Goal: Task Accomplishment & Management: Manage account settings

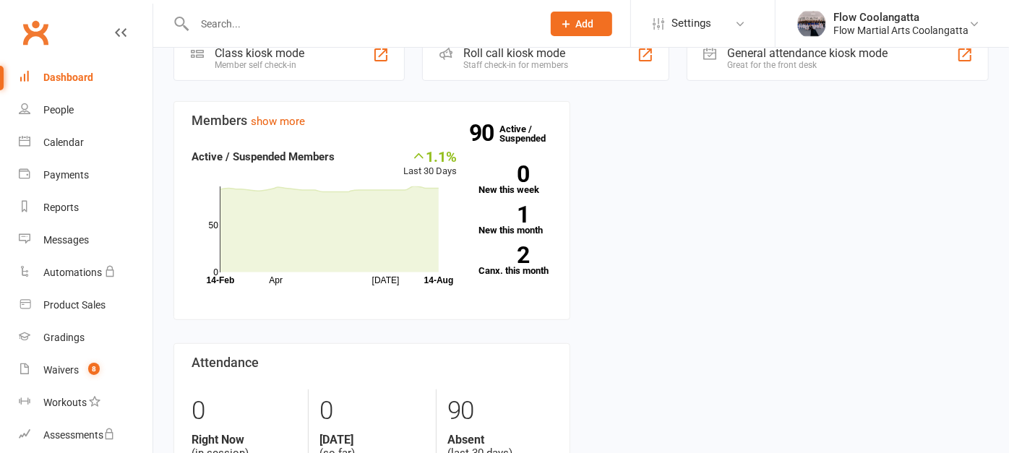
scroll to position [362, 0]
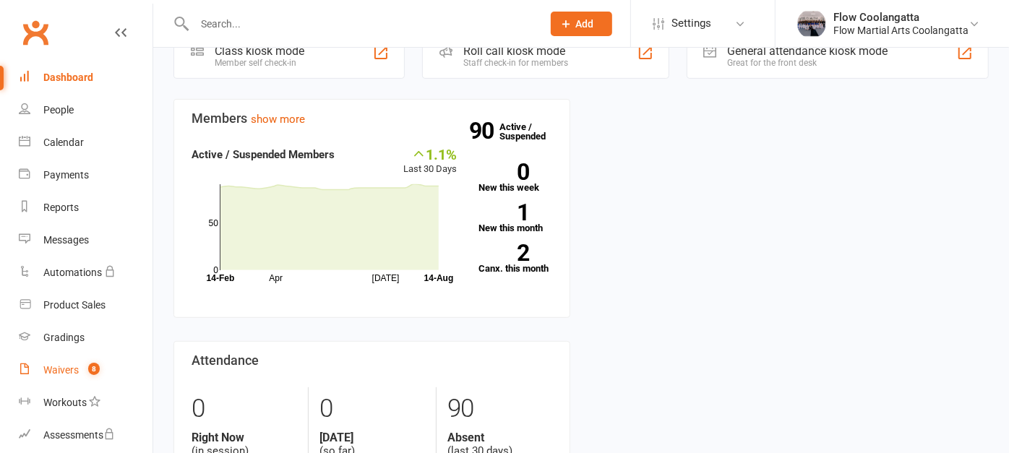
click at [49, 372] on div "Waivers" at bounding box center [60, 370] width 35 height 12
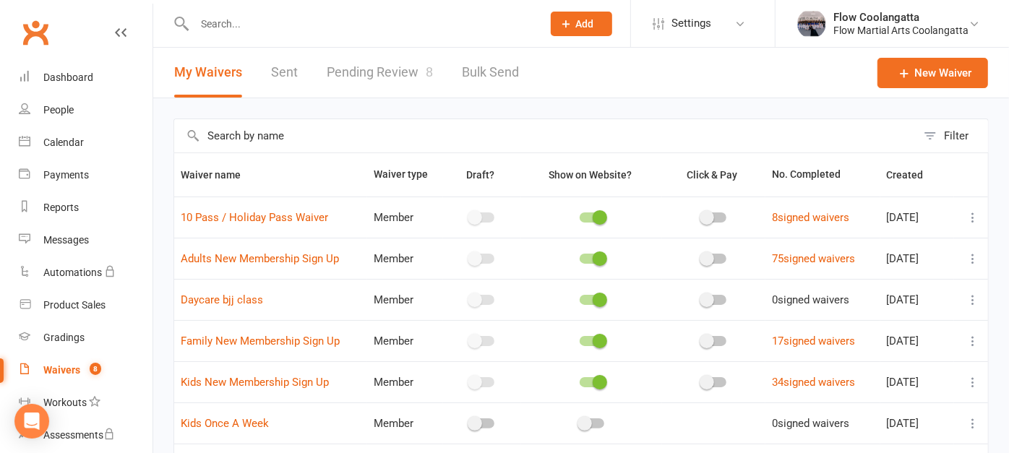
click at [396, 78] on link "Pending Review 8" at bounding box center [380, 73] width 106 height 50
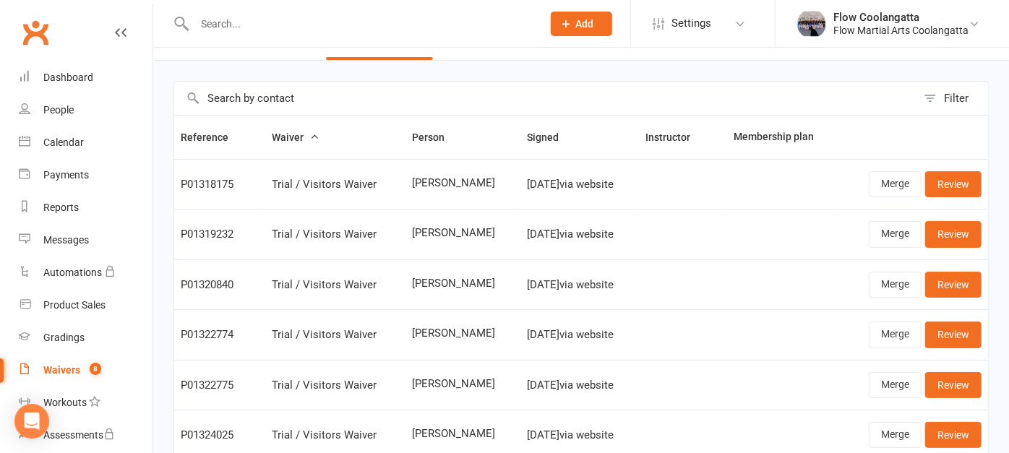
scroll to position [41, 0]
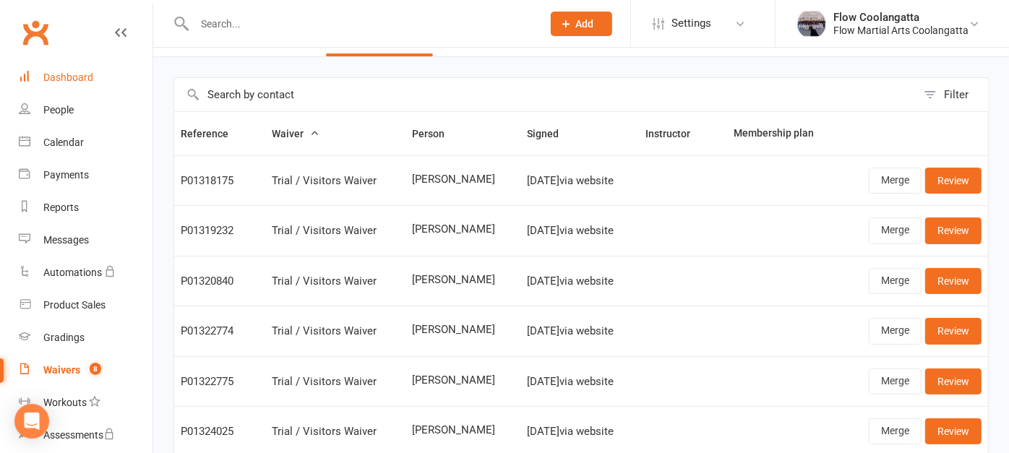
click at [59, 85] on link "Dashboard" at bounding box center [86, 77] width 134 height 33
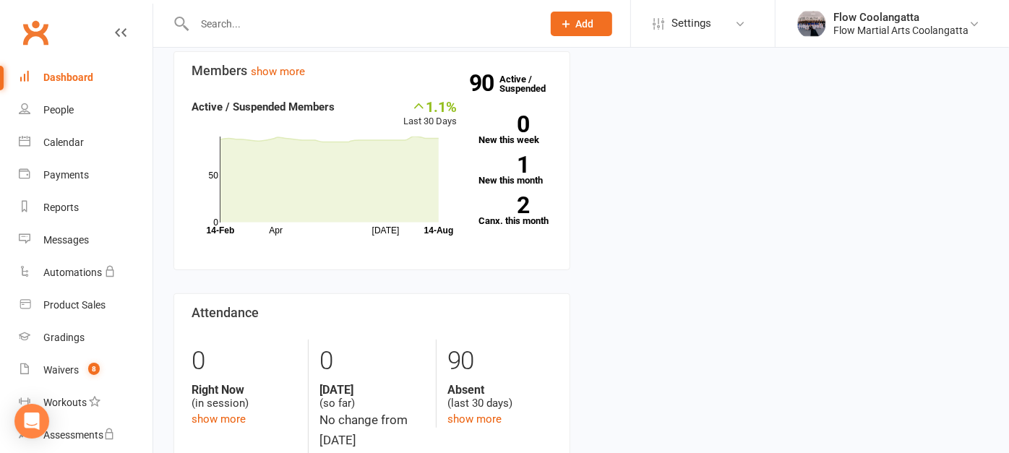
scroll to position [411, 0]
click at [493, 184] on link "1 New this month" at bounding box center [516, 169] width 74 height 29
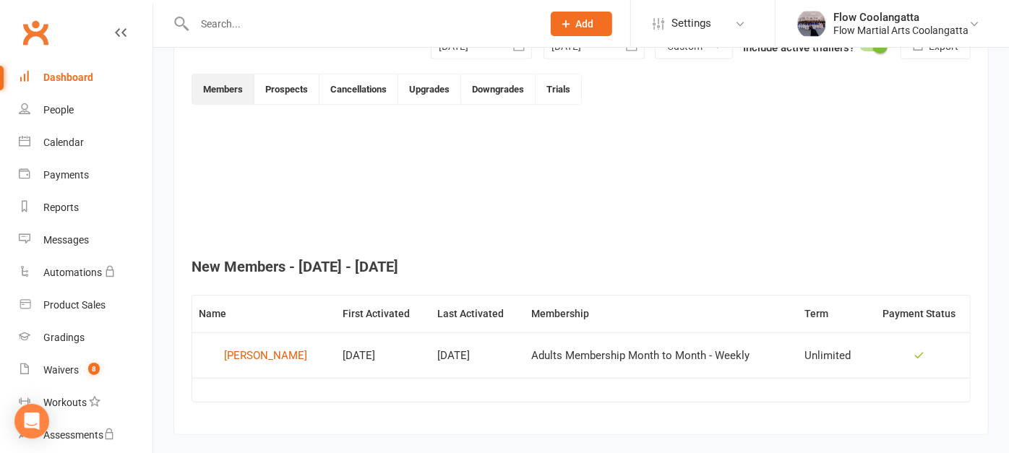
scroll to position [398, 0]
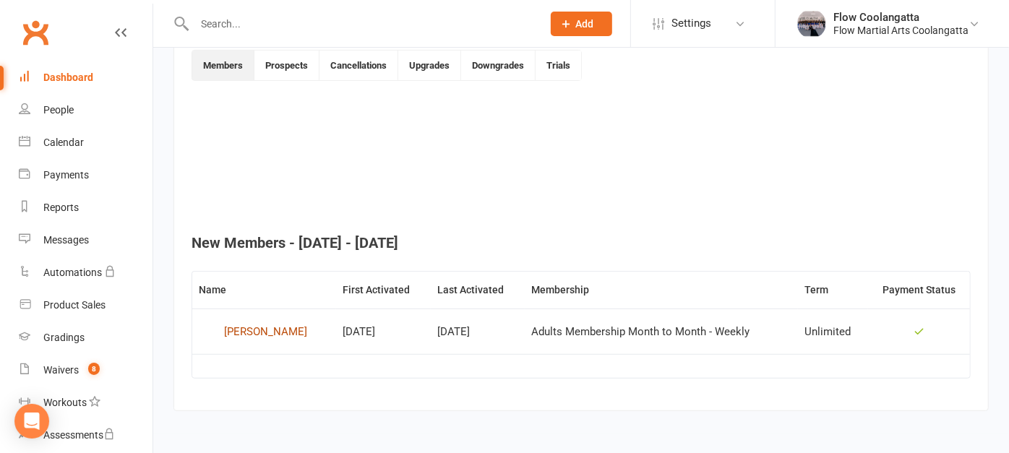
click at [242, 330] on div "[PERSON_NAME]" at bounding box center [265, 332] width 83 height 22
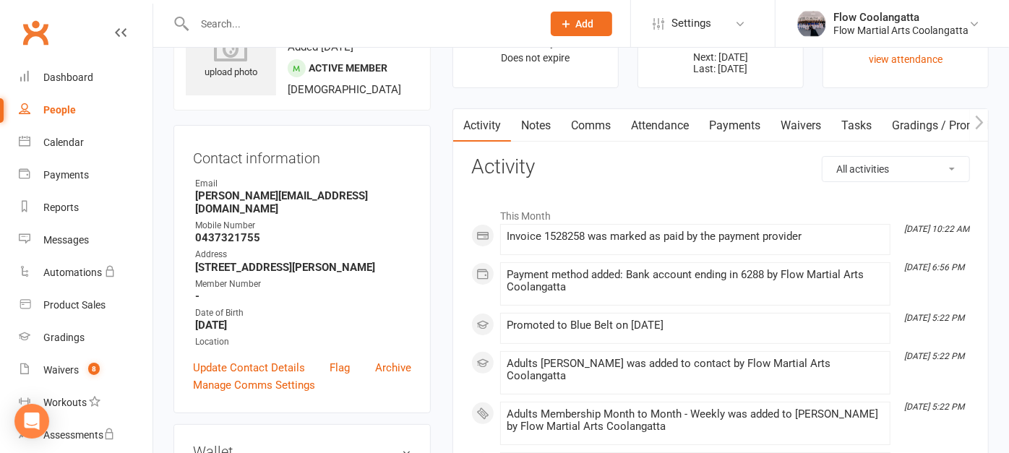
scroll to position [80, 0]
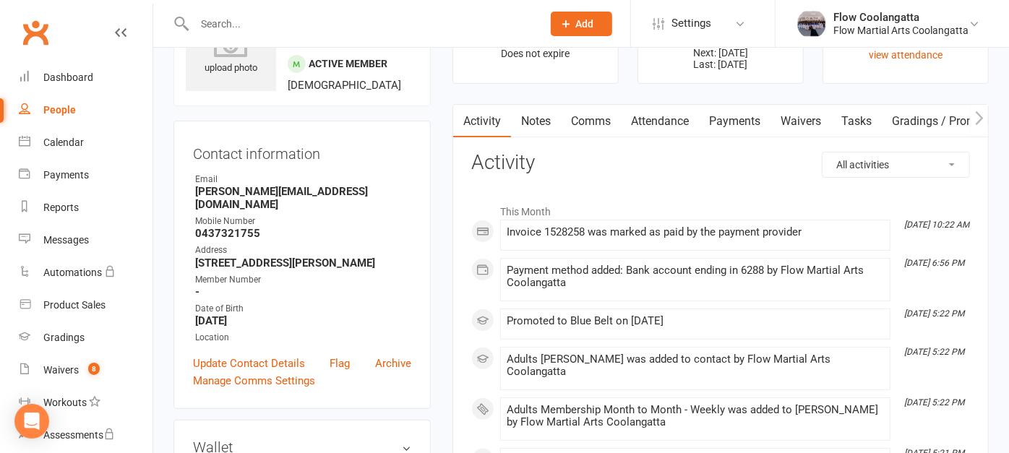
click at [735, 119] on link "Payments" at bounding box center [735, 121] width 72 height 33
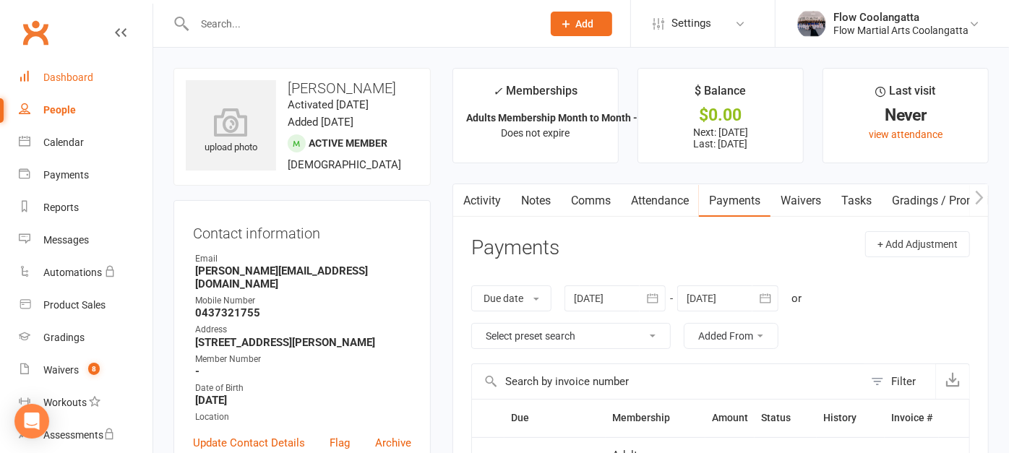
click at [59, 77] on div "Dashboard" at bounding box center [68, 78] width 50 height 12
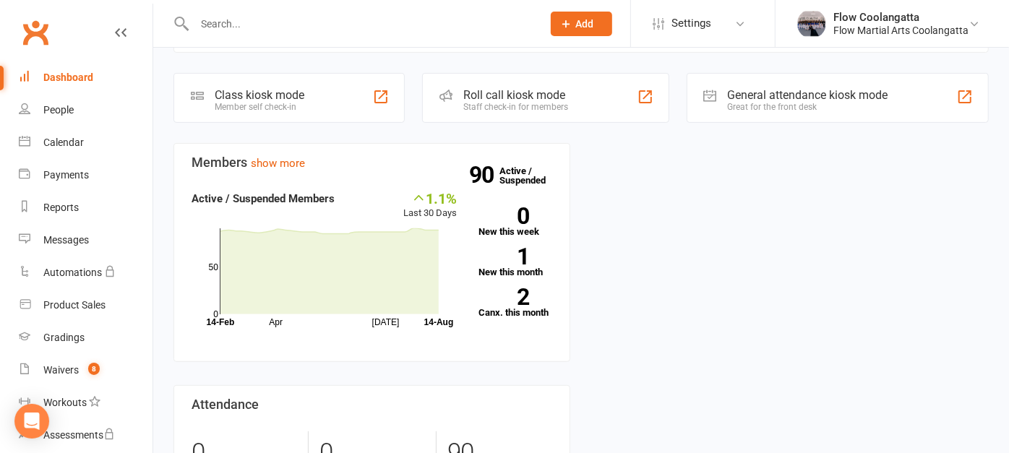
scroll to position [325, 0]
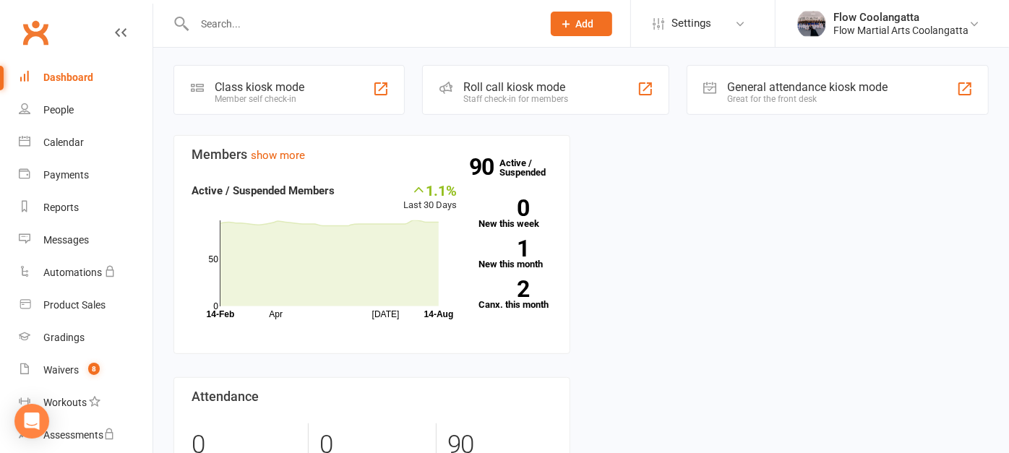
click at [505, 321] on div "90 Active / Suspended 0 New this week 1 New this month 2 Canx. this month" at bounding box center [515, 251] width 95 height 139
click at [508, 309] on link "2 Canx. this month" at bounding box center [516, 295] width 74 height 29
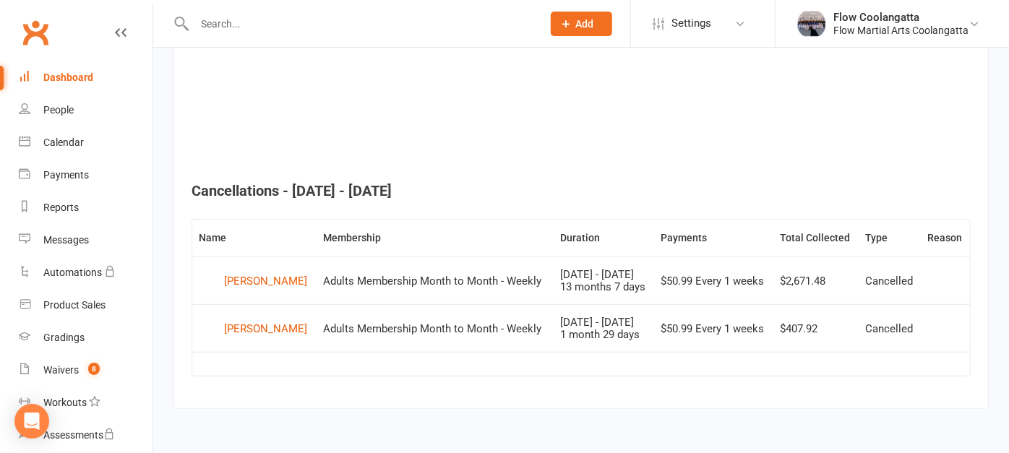
scroll to position [479, 0]
click at [54, 105] on div "People" at bounding box center [58, 110] width 30 height 12
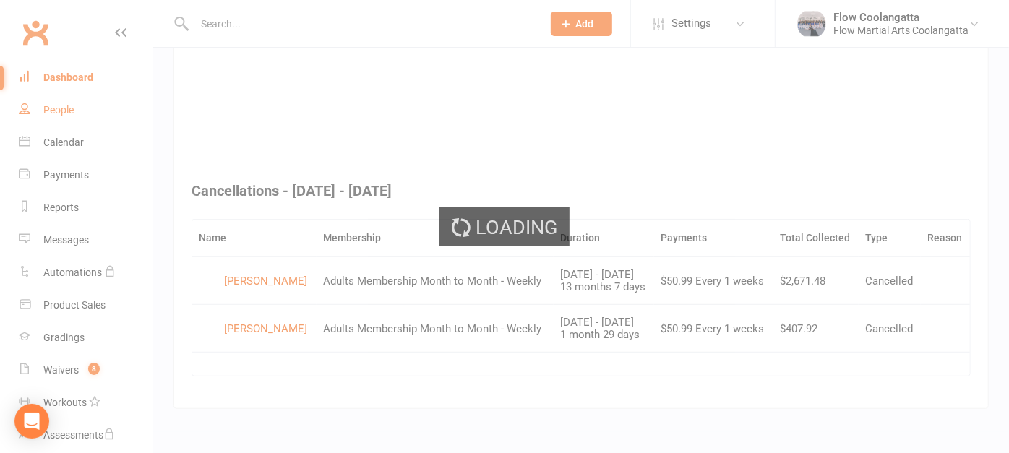
select select "100"
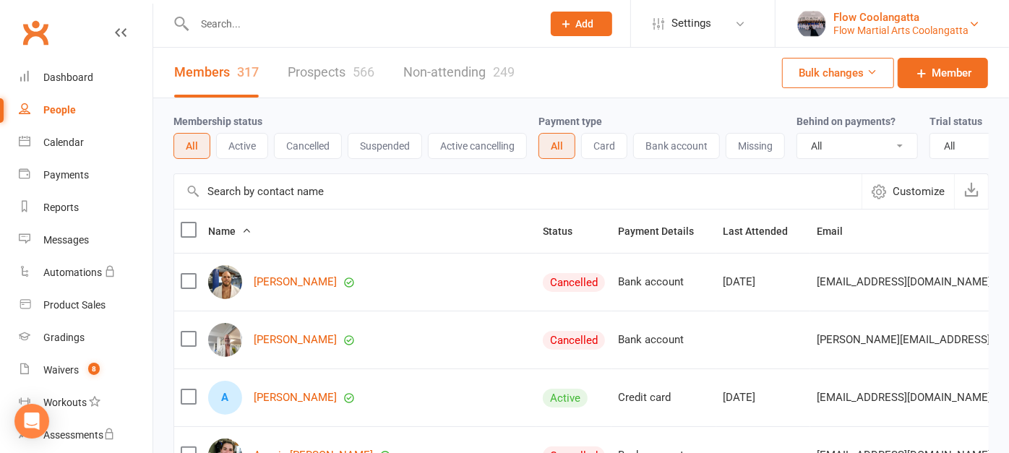
click at [846, 25] on div "Flow Martial Arts Coolangatta" at bounding box center [901, 30] width 135 height 13
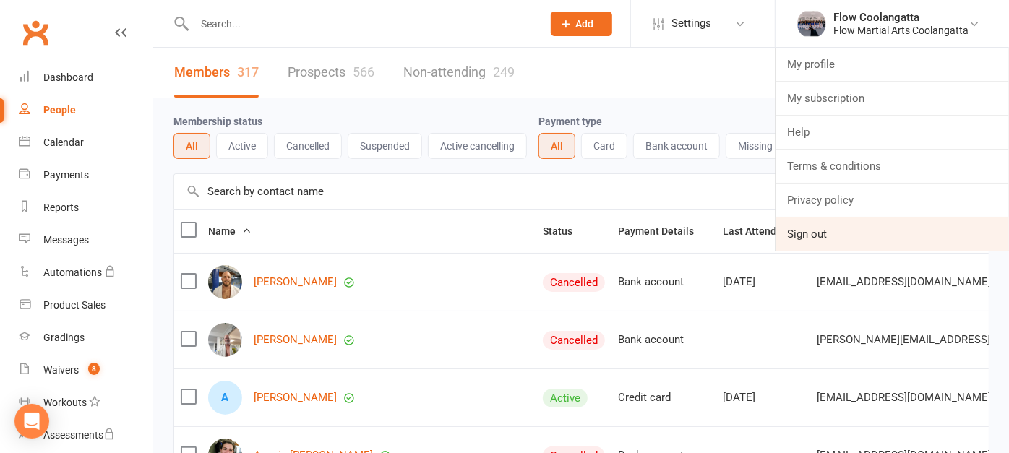
click at [801, 229] on link "Sign out" at bounding box center [893, 234] width 234 height 33
